Goal: Check status: Check status

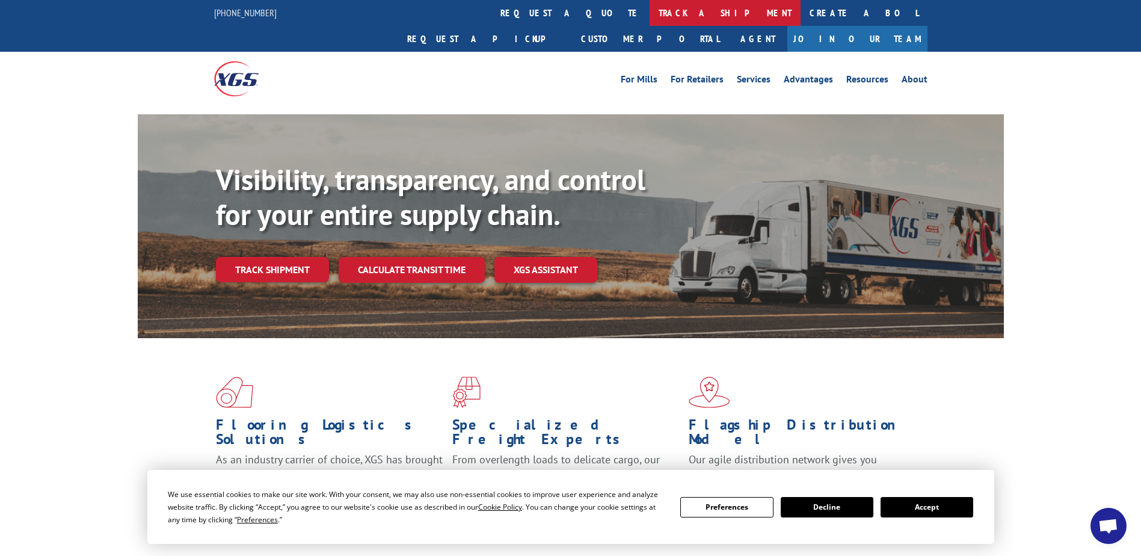
click at [650, 11] on link "track a shipment" at bounding box center [725, 13] width 151 height 26
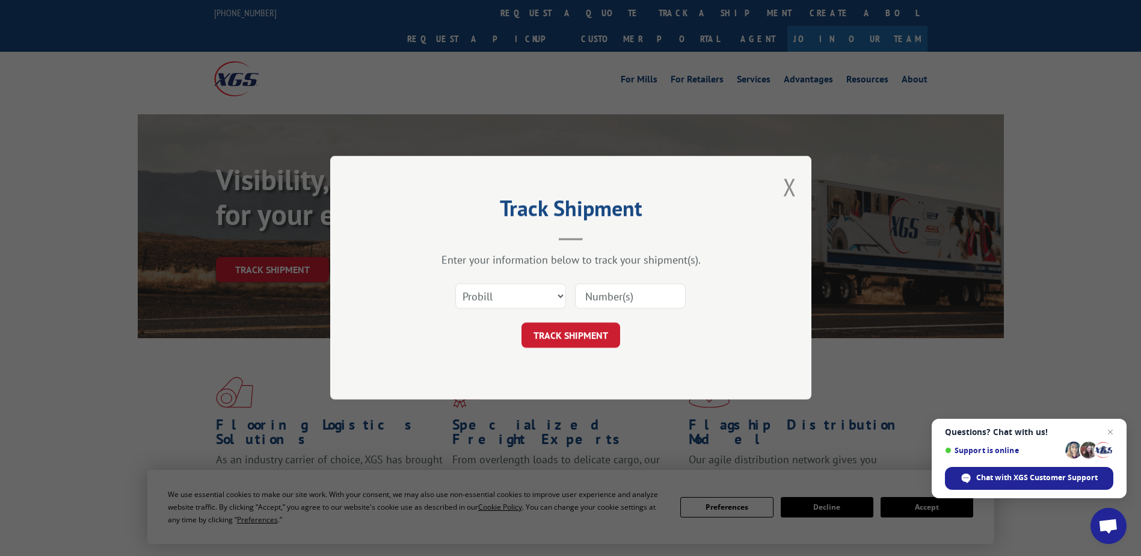
click at [606, 297] on input at bounding box center [630, 296] width 111 height 25
click at [598, 286] on input at bounding box center [630, 296] width 111 height 25
click at [595, 293] on input at bounding box center [630, 296] width 111 height 25
type input "702610743"
click at [561, 331] on button "TRACK SHIPMENT" at bounding box center [570, 335] width 99 height 25
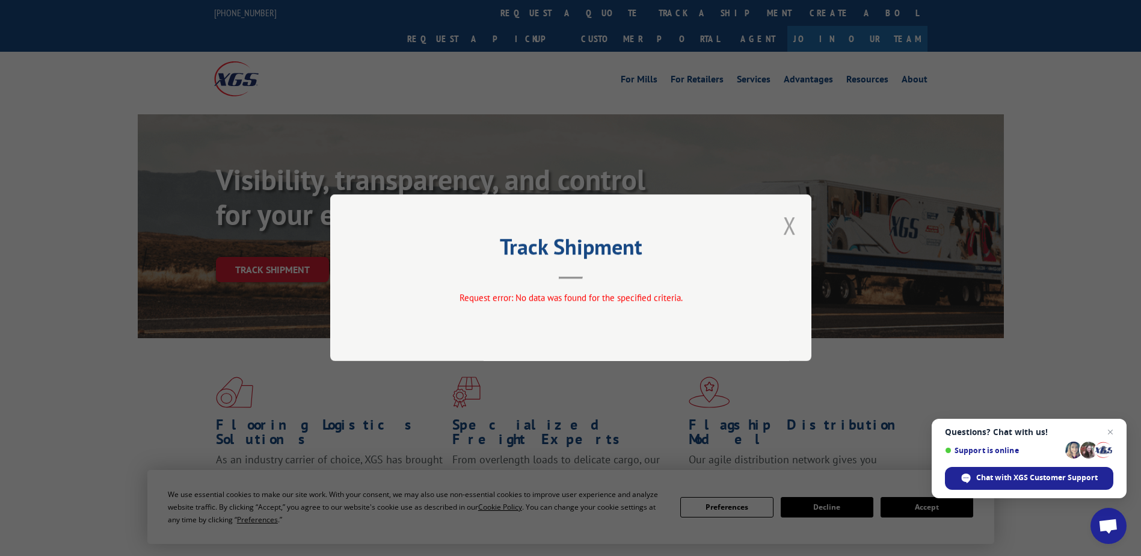
click at [786, 230] on button "Close modal" at bounding box center [789, 225] width 13 height 32
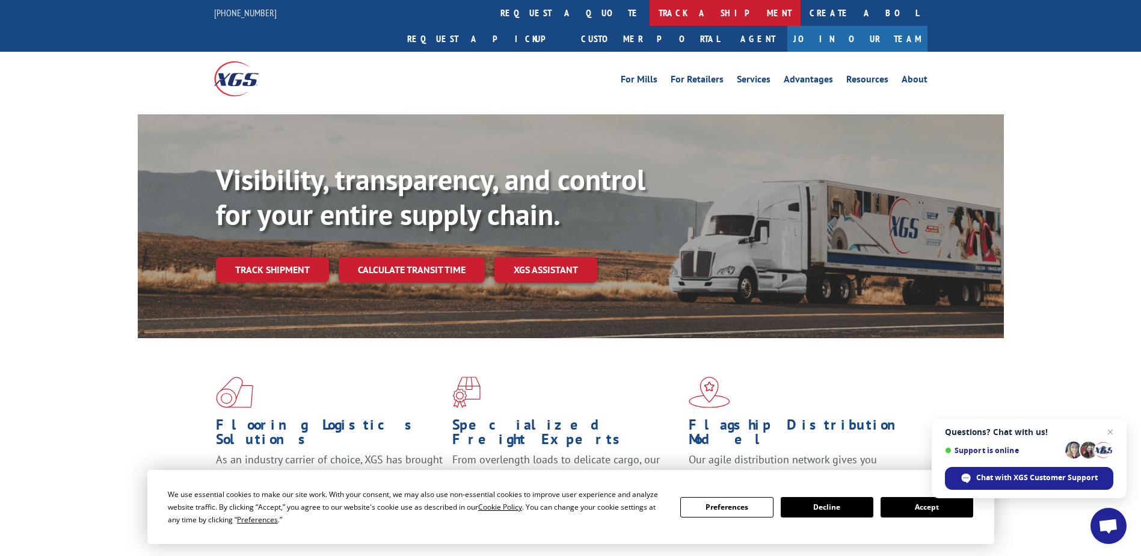
click at [650, 14] on link "track a shipment" at bounding box center [725, 13] width 151 height 26
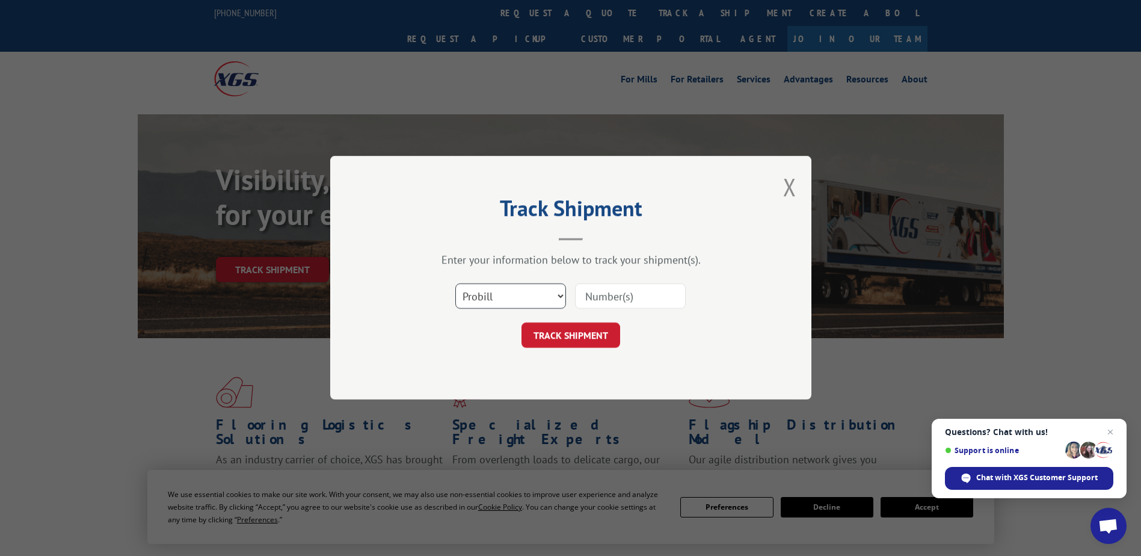
click at [500, 300] on select "Select category... Probill BOL PO" at bounding box center [510, 296] width 111 height 25
select select "po"
click at [455, 284] on select "Select category... Probill BOL PO" at bounding box center [510, 296] width 111 height 25
click at [609, 290] on input at bounding box center [630, 296] width 111 height 25
type input "702610743"
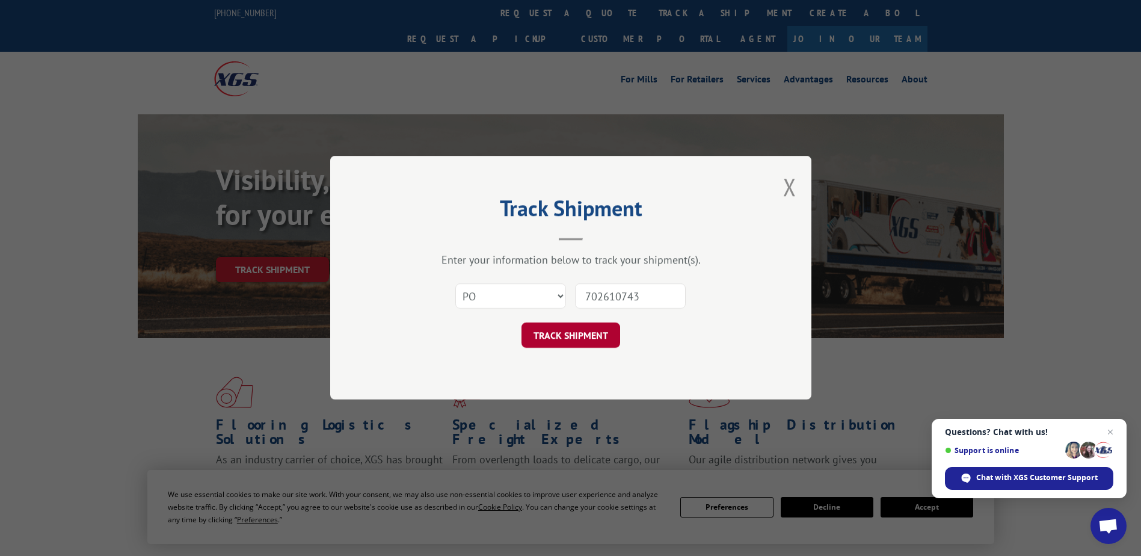
click at [579, 333] on button "TRACK SHIPMENT" at bounding box center [570, 335] width 99 height 25
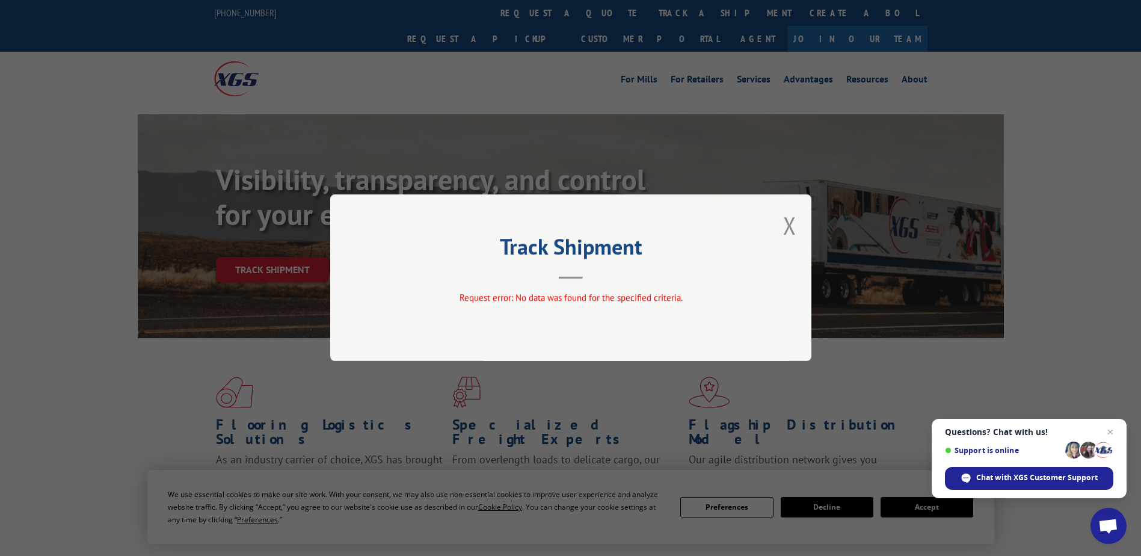
click at [790, 229] on button "Close modal" at bounding box center [789, 225] width 13 height 32
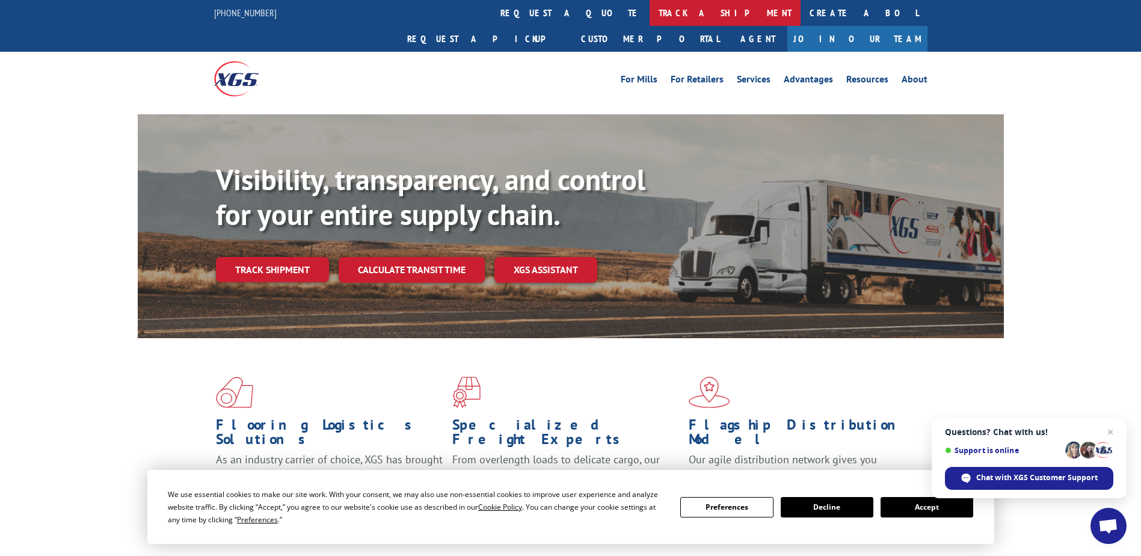
click at [650, 12] on link "track a shipment" at bounding box center [725, 13] width 151 height 26
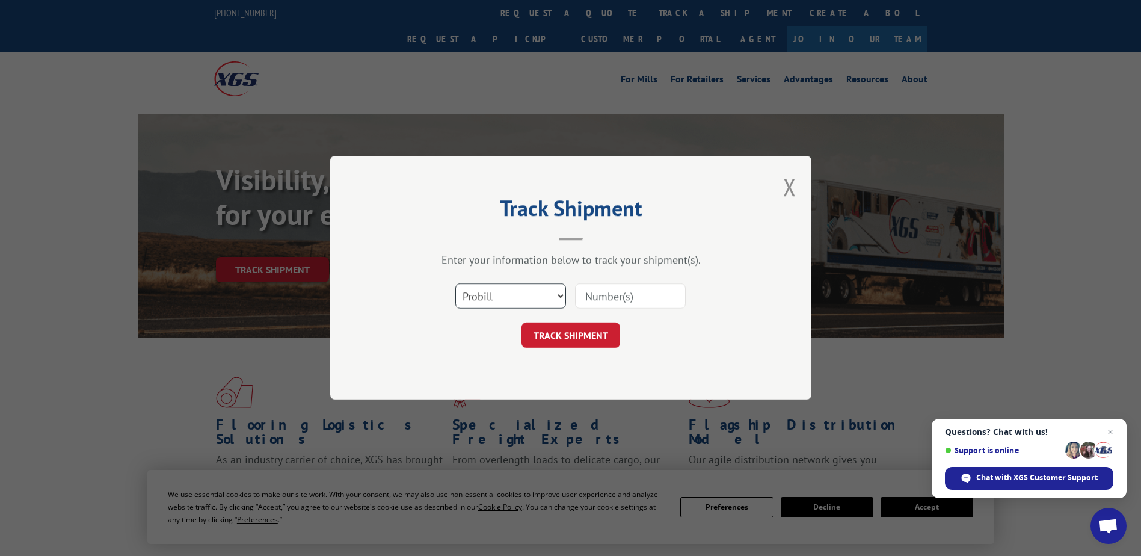
click at [505, 291] on select "Select category... Probill BOL PO" at bounding box center [510, 296] width 111 height 25
select select "bol"
click at [455, 284] on select "Select category... Probill BOL PO" at bounding box center [510, 296] width 111 height 25
click at [603, 295] on input at bounding box center [630, 296] width 111 height 25
type input "702610743"
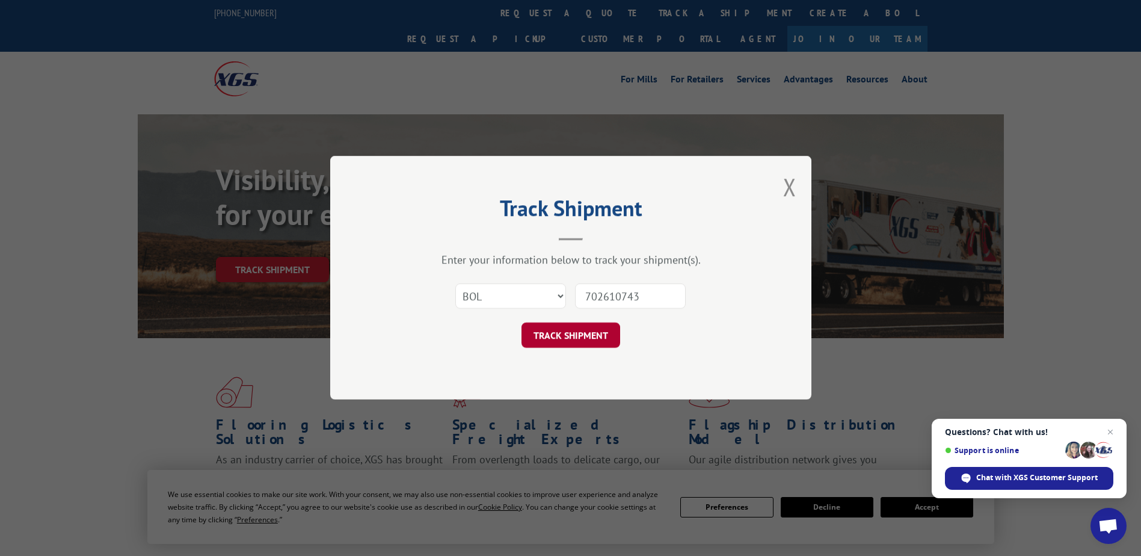
click at [575, 332] on button "TRACK SHIPMENT" at bounding box center [570, 335] width 99 height 25
